Goal: Task Accomplishment & Management: Complete application form

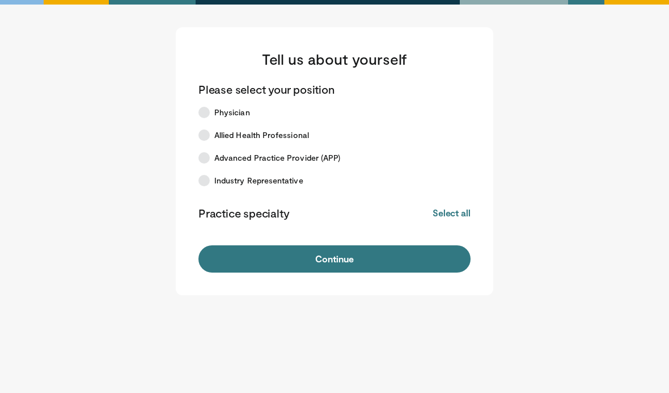
click at [211, 115] on label "Physician" at bounding box center [328, 112] width 272 height 23
click at [450, 226] on form "Please select your position Physician Allied Health Professional Advanced Pract…" at bounding box center [335, 177] width 272 height 191
click at [452, 215] on button "Select all" at bounding box center [452, 213] width 38 height 12
click at [424, 216] on button "Deselect all" at bounding box center [447, 213] width 48 height 12
click at [259, 112] on label "Physician" at bounding box center [328, 112] width 272 height 23
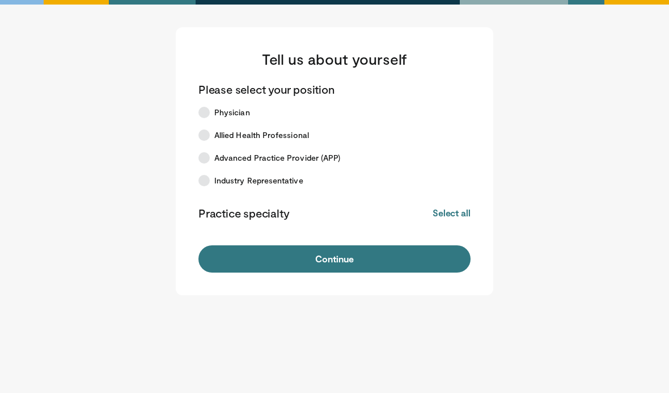
click at [298, 117] on label "Physician" at bounding box center [328, 112] width 272 height 23
click at [363, 260] on button "Continue" at bounding box center [335, 258] width 272 height 27
click at [389, 263] on button "Continue" at bounding box center [335, 258] width 272 height 27
click at [453, 217] on button "Select all" at bounding box center [452, 213] width 38 height 12
click at [428, 254] on button "Continue" at bounding box center [335, 258] width 272 height 27
